Goal: Information Seeking & Learning: Learn about a topic

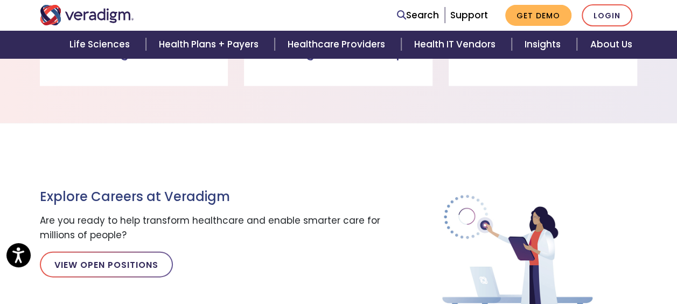
scroll to position [1100, 0]
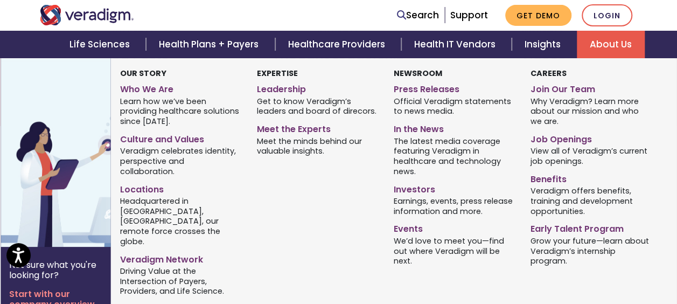
click at [605, 41] on link "About Us" at bounding box center [611, 44] width 68 height 27
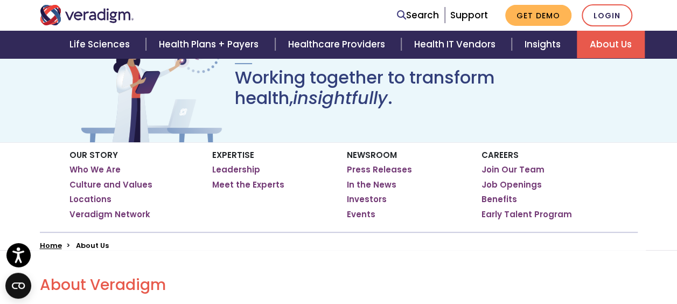
scroll to position [95, 0]
click at [113, 169] on link "Who We Are" at bounding box center [94, 169] width 51 height 11
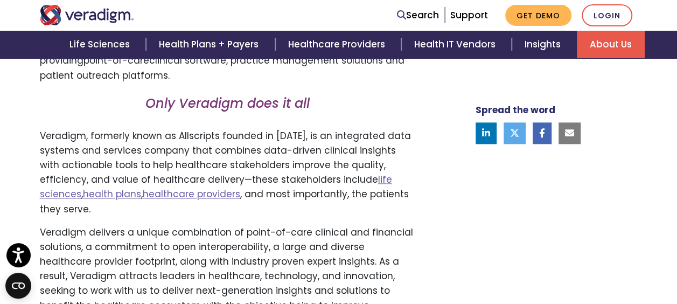
scroll to position [648, 0]
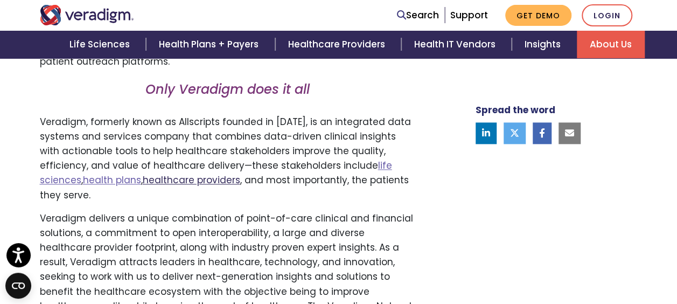
click at [181, 183] on link "healthcare providers" at bounding box center [191, 179] width 97 height 13
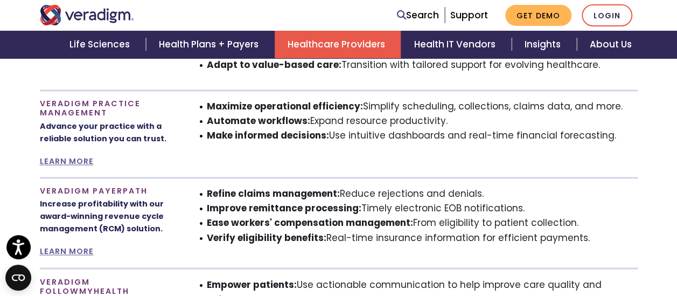
scroll to position [752, 0]
click at [82, 245] on link "LEARN MORE" at bounding box center [67, 250] width 54 height 11
